Goal: Task Accomplishment & Management: Manage account settings

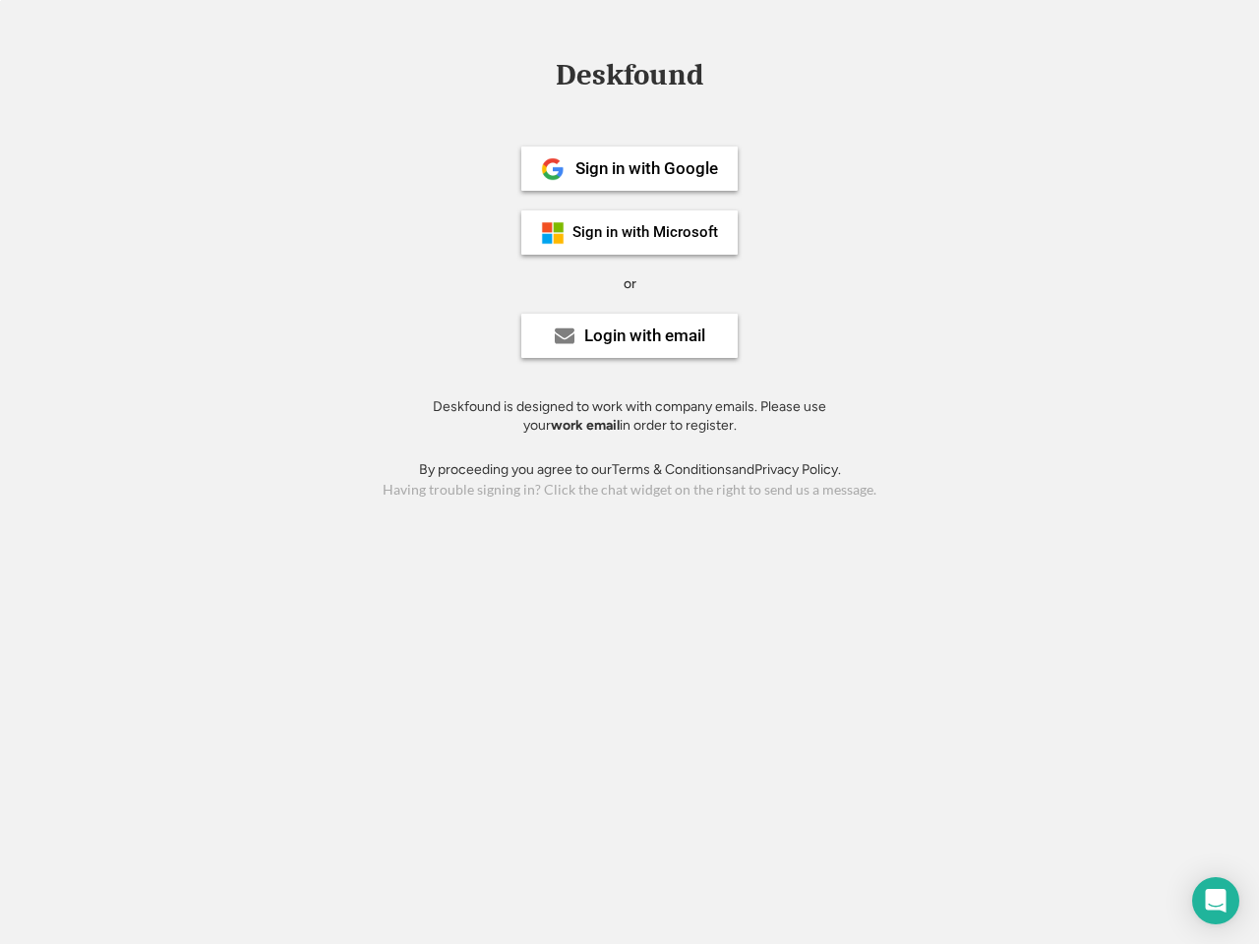
click at [629, 281] on div "or" at bounding box center [629, 284] width 13 height 20
click at [629, 79] on div "Deskfound" at bounding box center [629, 75] width 167 height 30
click at [539, 74] on div "Deskfound" at bounding box center [629, 78] width 1259 height 37
click at [629, 79] on div "Deskfound" at bounding box center [629, 75] width 167 height 30
click at [629, 283] on div "or" at bounding box center [629, 284] width 13 height 20
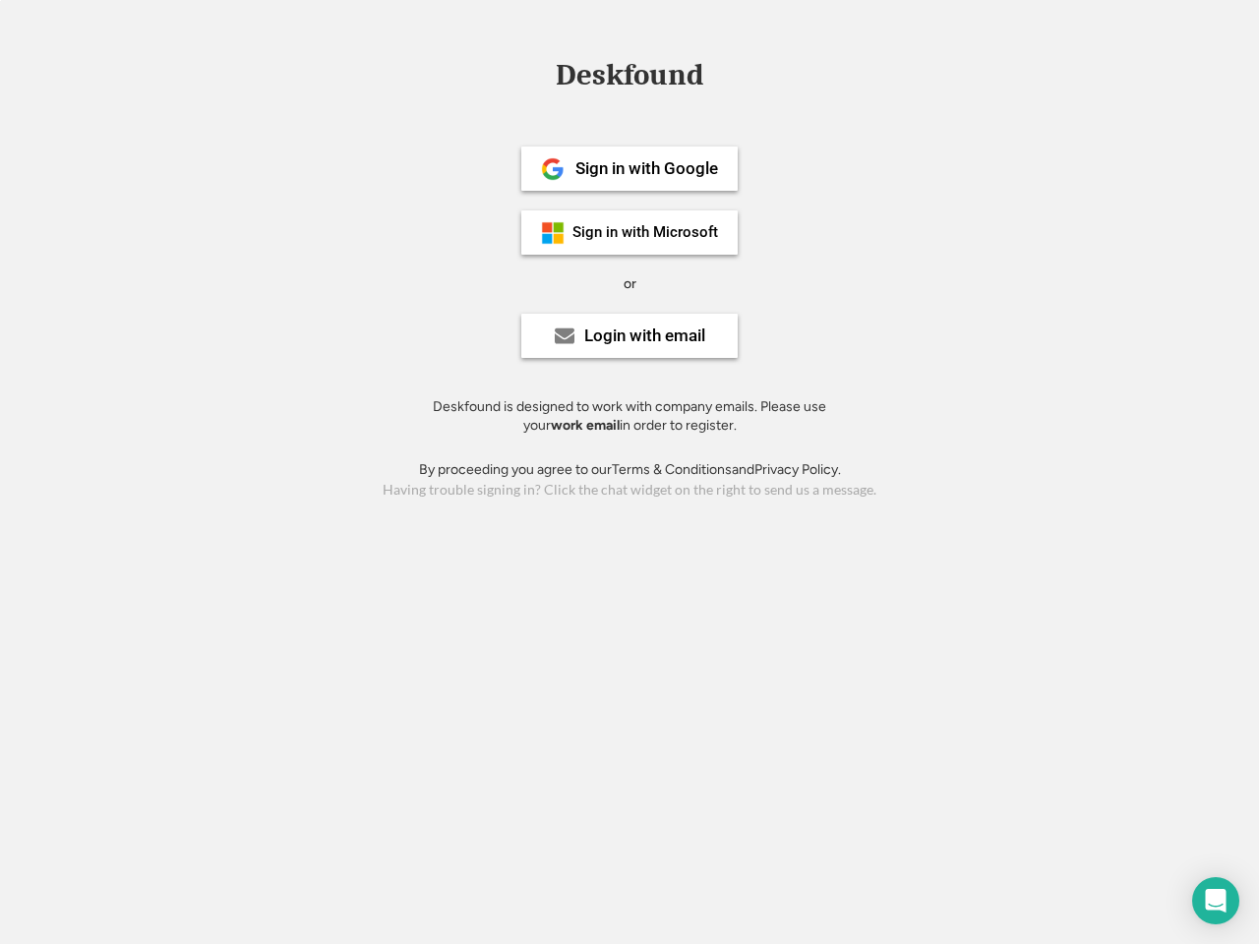
click at [629, 168] on div "Sign in with Google" at bounding box center [646, 168] width 143 height 17
click at [646, 168] on div "Sign in with Google" at bounding box center [646, 168] width 143 height 17
click at [553, 169] on img at bounding box center [553, 169] width 24 height 24
click at [629, 232] on div "Sign in with Microsoft" at bounding box center [645, 232] width 146 height 15
click at [646, 232] on div "Sign in with Microsoft" at bounding box center [645, 232] width 146 height 15
